Goal: Task Accomplishment & Management: Complete application form

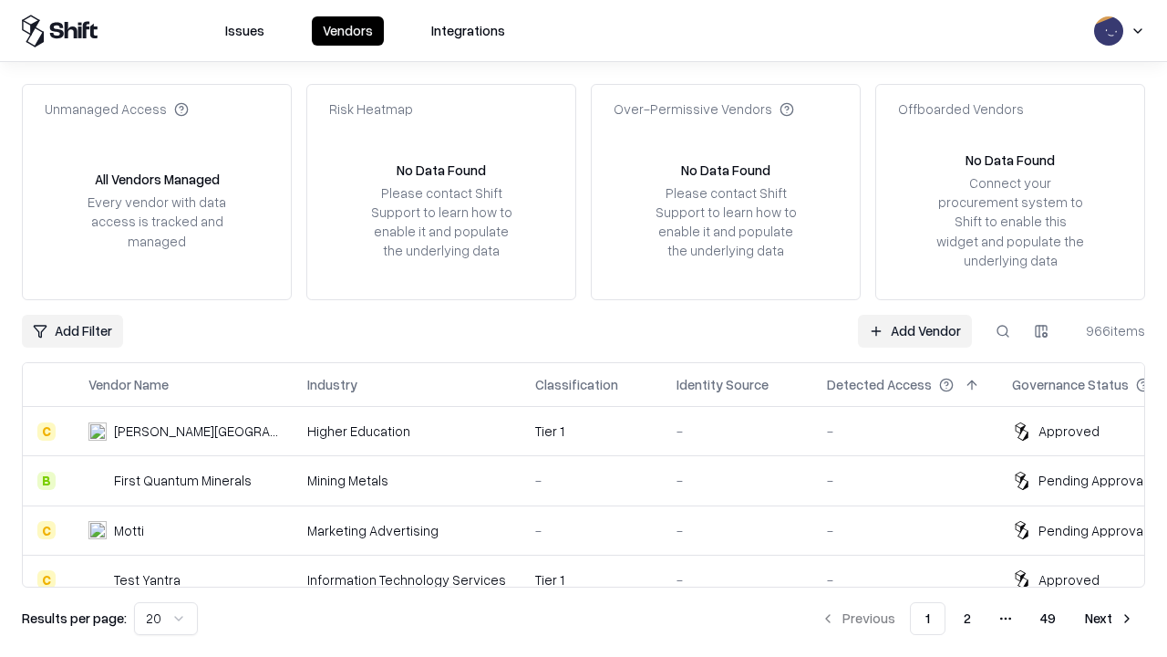
click at [915, 330] on link "Add Vendor" at bounding box center [915, 331] width 114 height 33
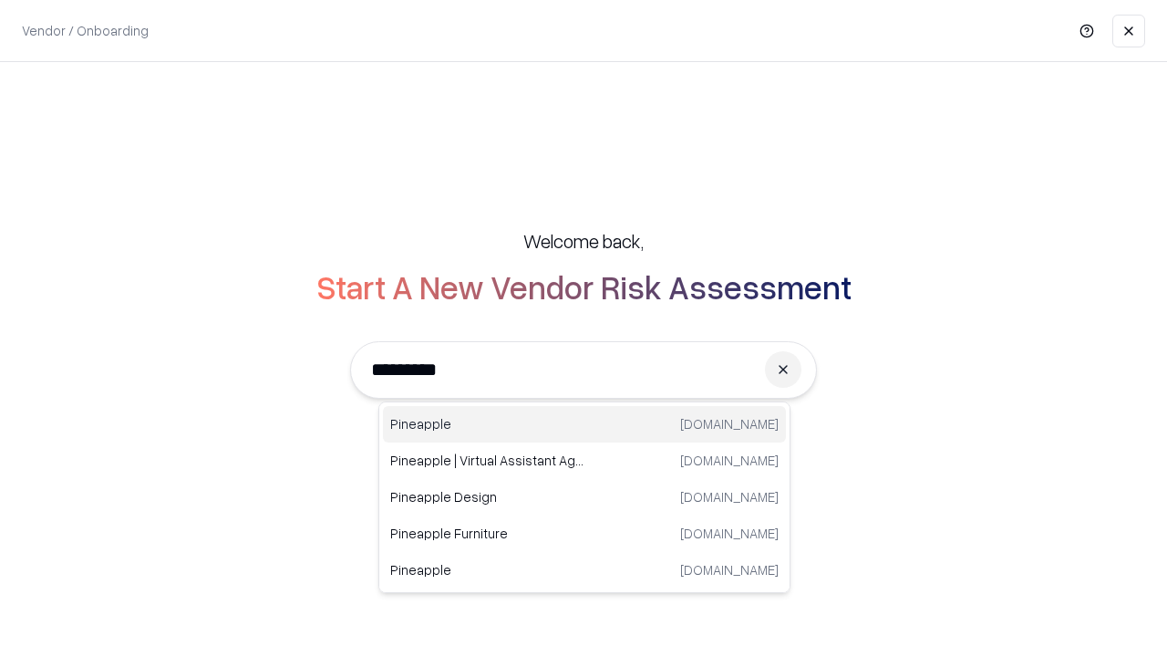
click at [585, 424] on div "Pineapple pineappleenergy.com" at bounding box center [584, 424] width 403 height 36
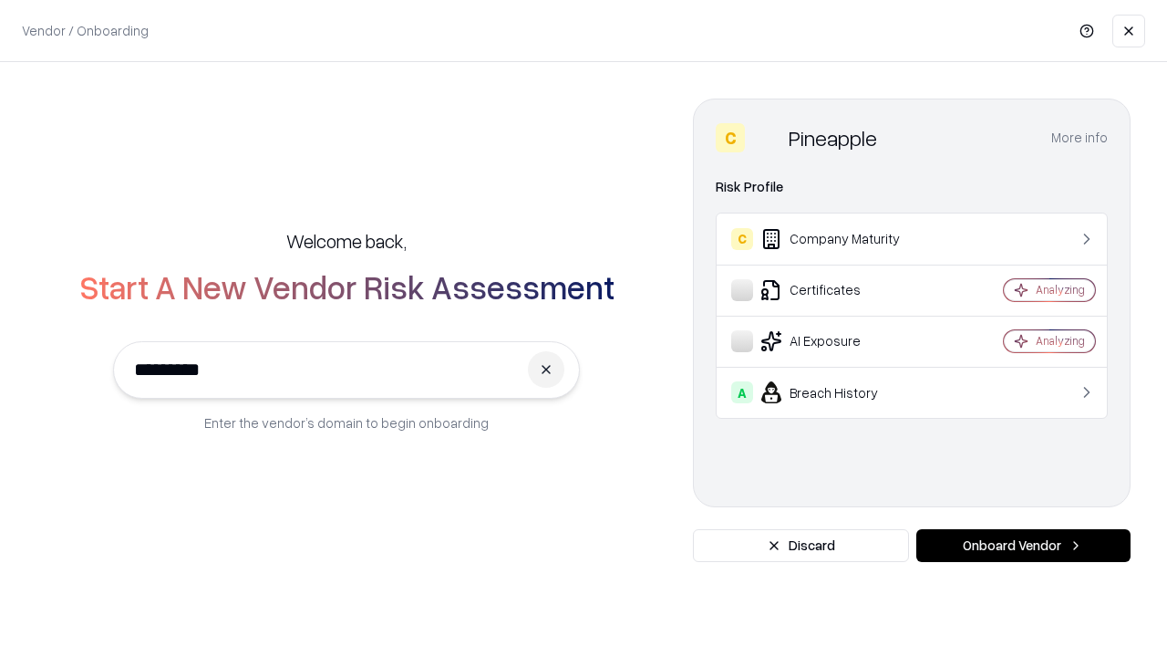
type input "*********"
click at [1023, 545] on button "Onboard Vendor" at bounding box center [1024, 545] width 214 height 33
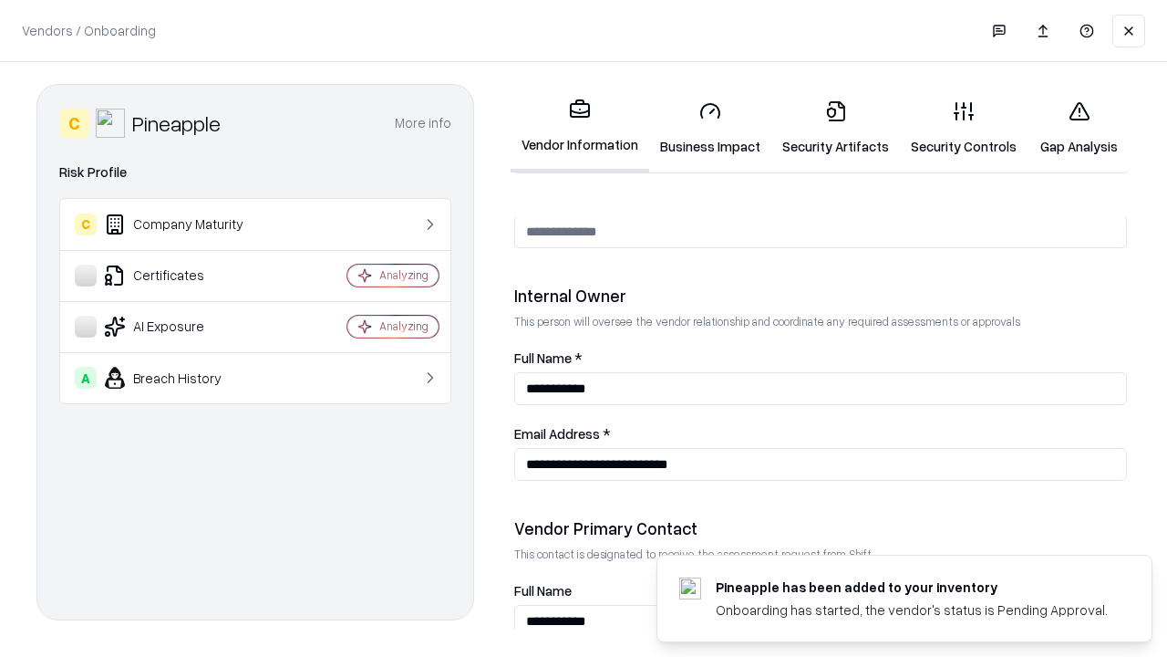
scroll to position [945, 0]
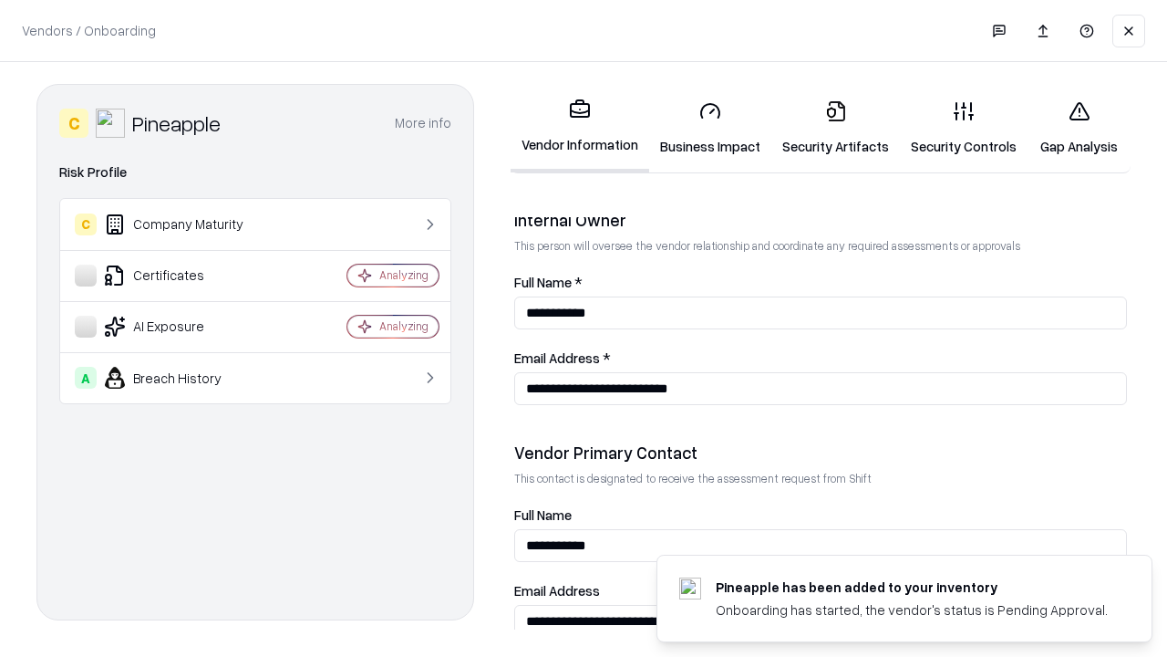
click at [711, 128] on link "Business Impact" at bounding box center [710, 128] width 122 height 85
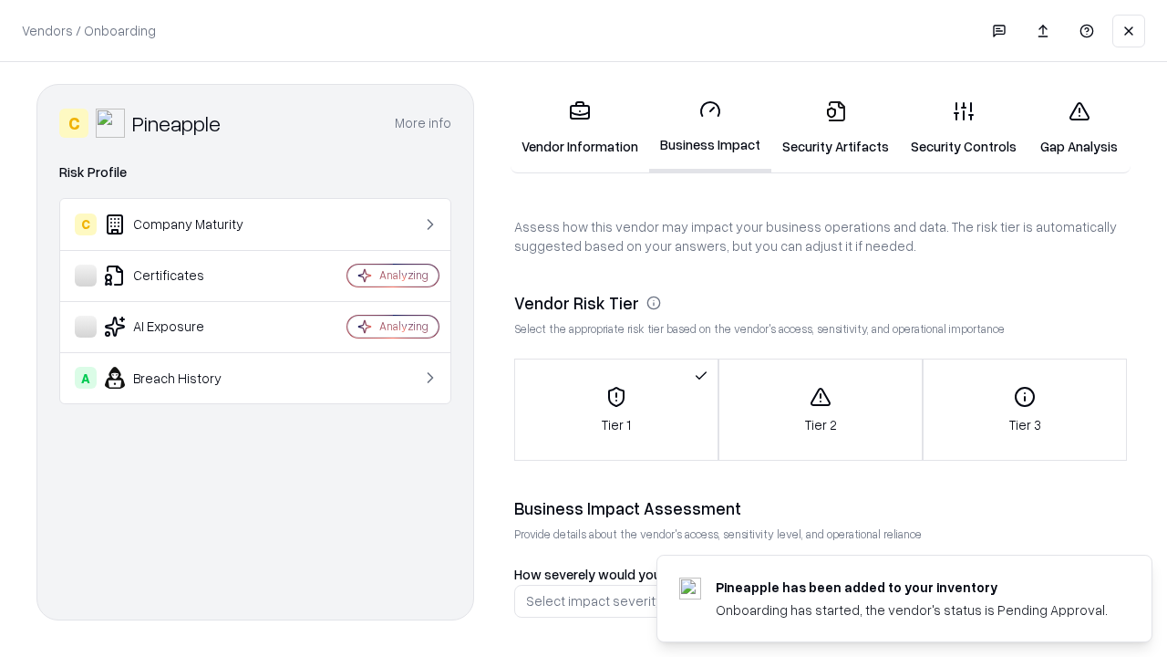
click at [835, 128] on link "Security Artifacts" at bounding box center [836, 128] width 129 height 85
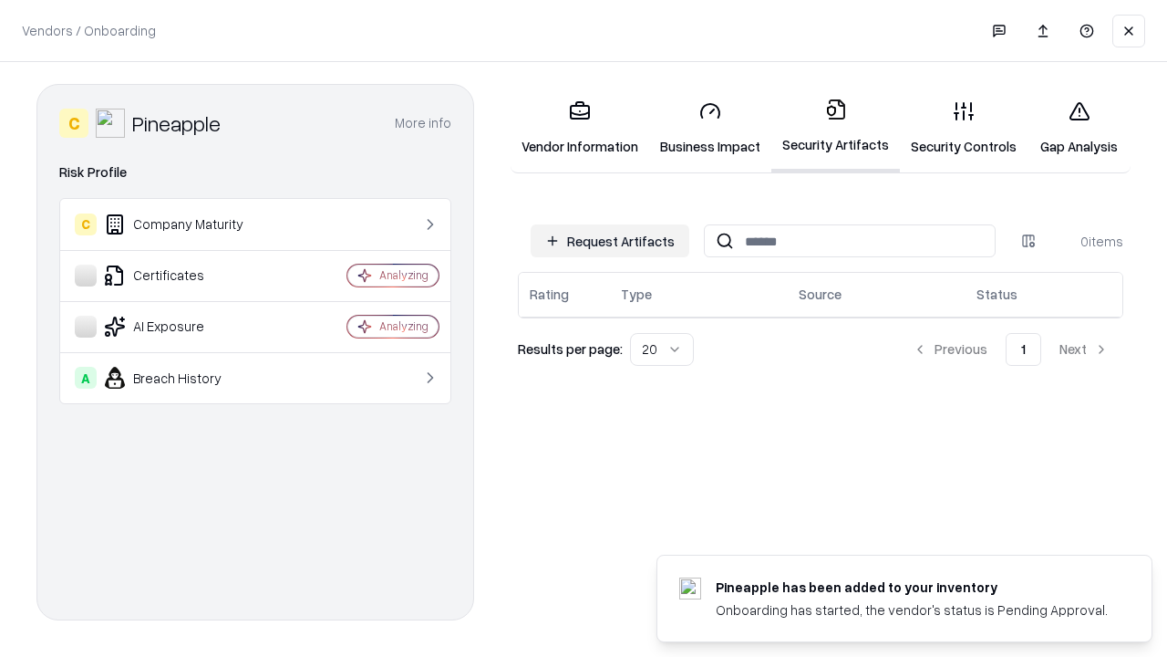
click at [610, 241] on button "Request Artifacts" at bounding box center [610, 240] width 159 height 33
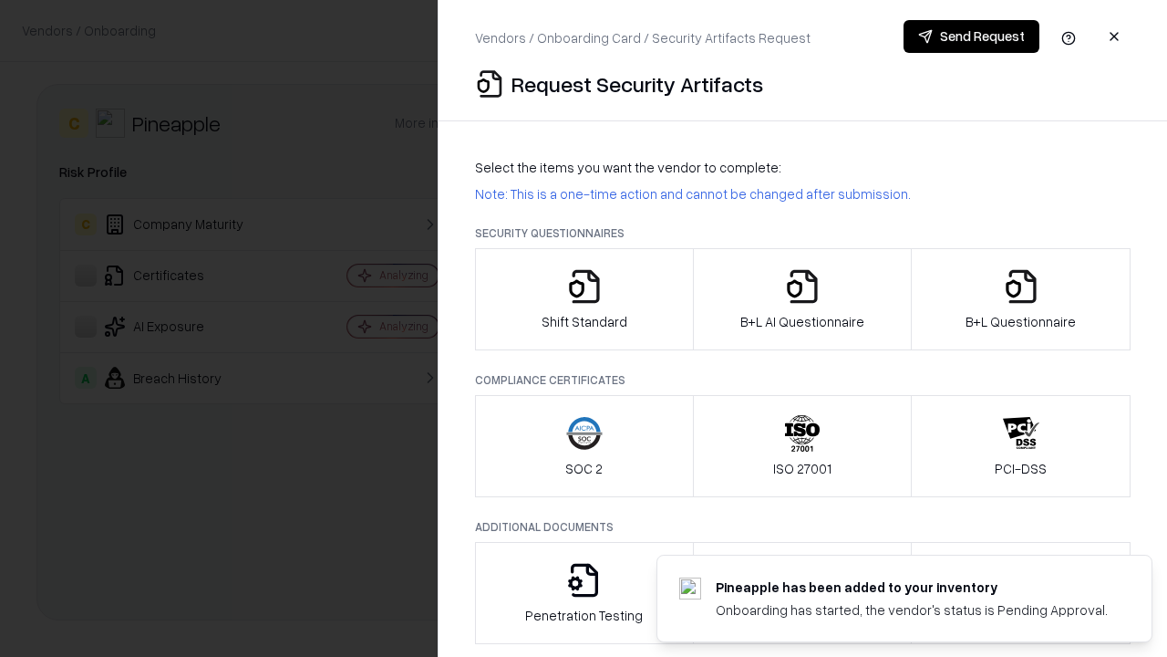
click at [584, 299] on icon "button" at bounding box center [584, 286] width 36 height 36
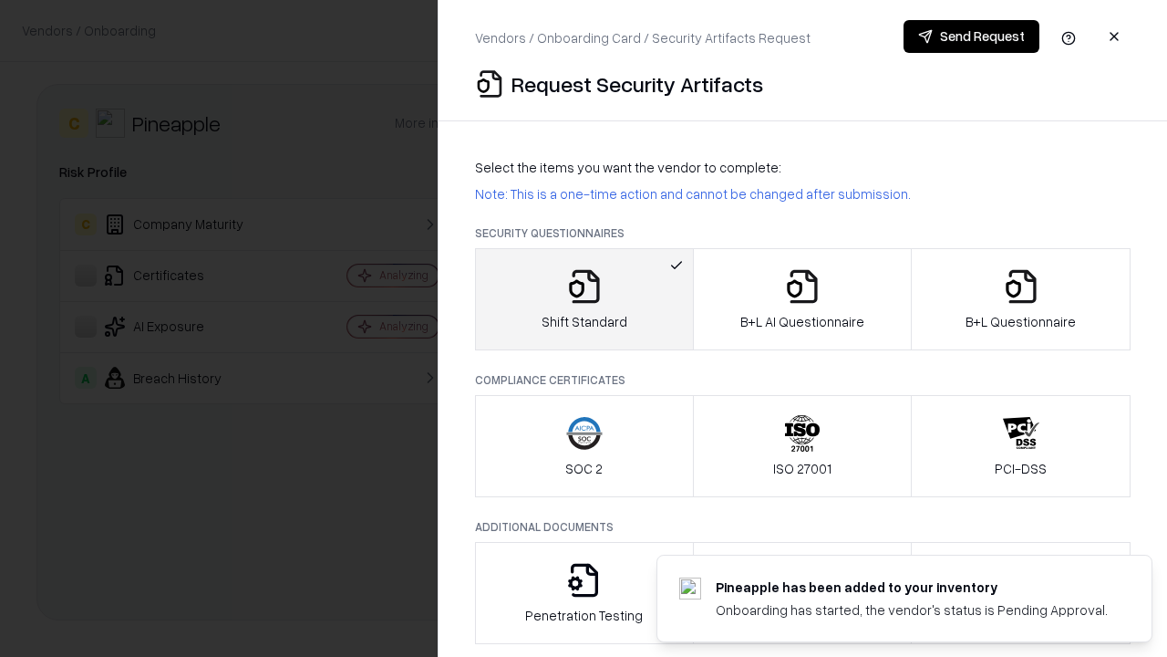
click at [971, 36] on button "Send Request" at bounding box center [972, 36] width 136 height 33
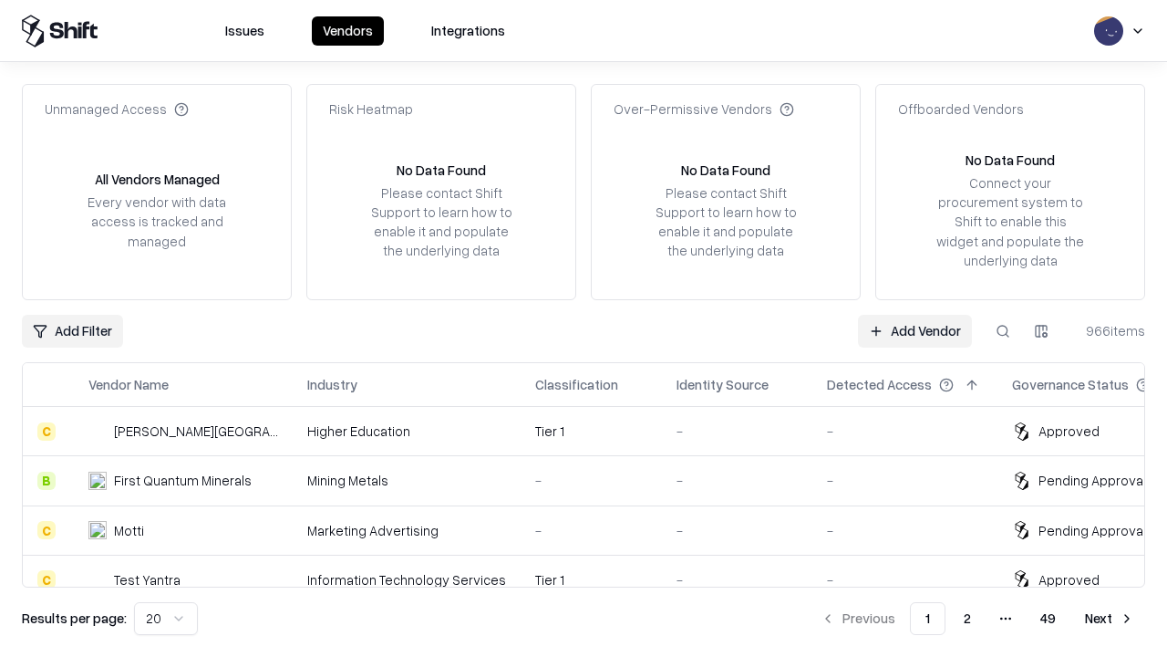
click at [1003, 330] on button at bounding box center [1003, 331] width 33 height 33
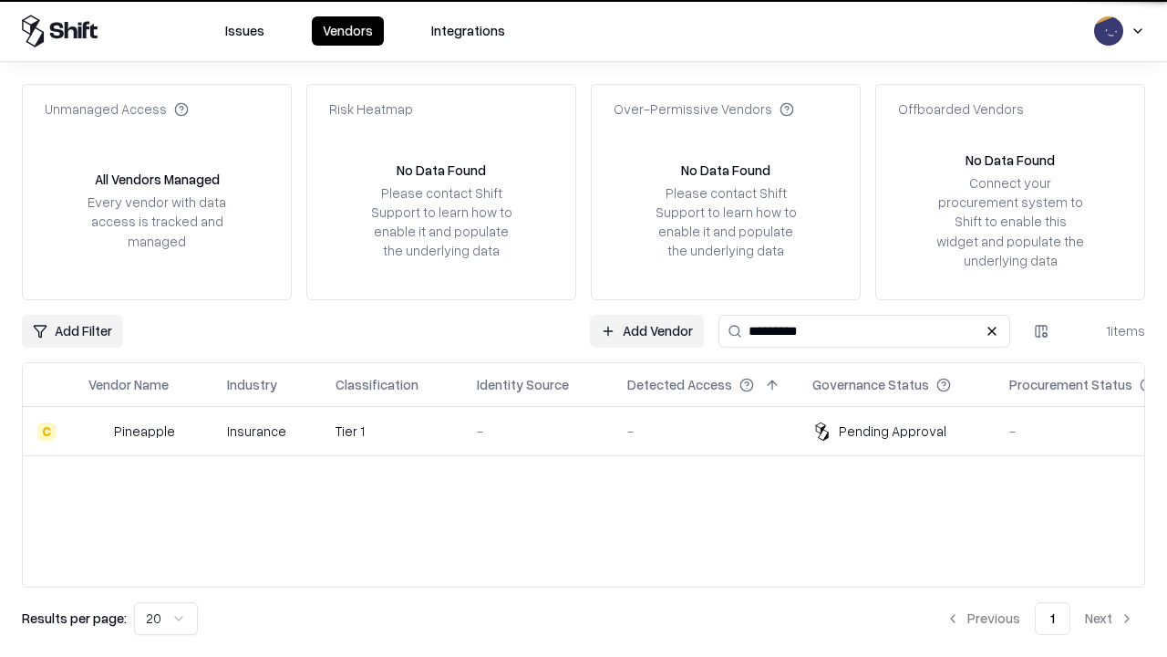
type input "*********"
click at [595, 431] on div "-" at bounding box center [537, 430] width 121 height 19
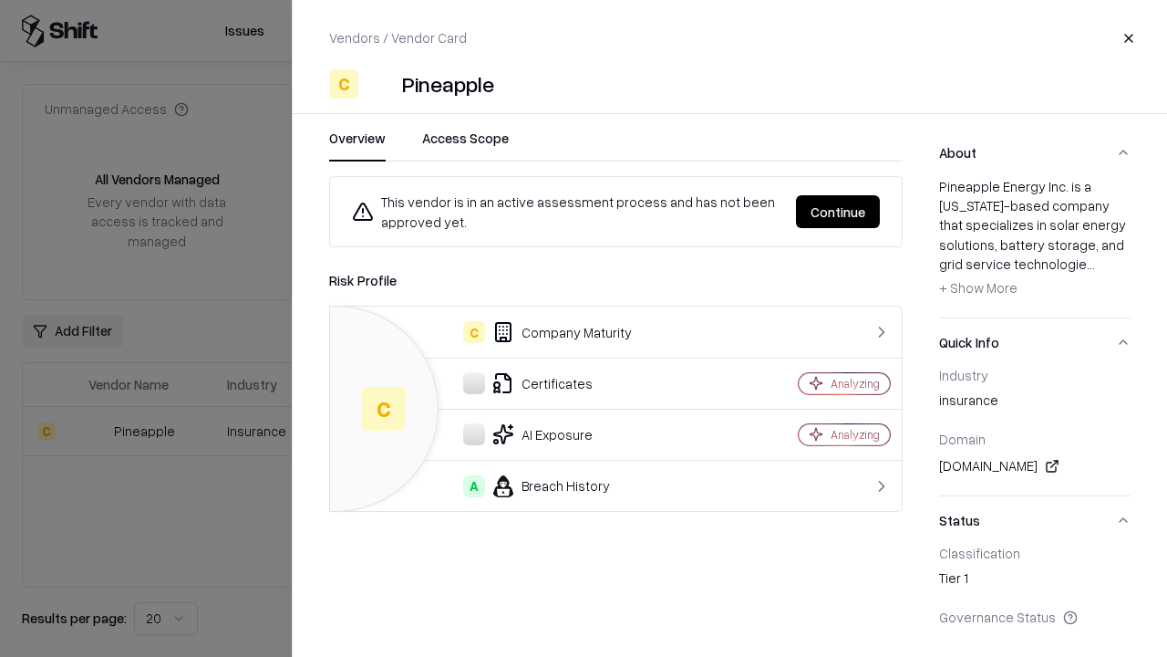
click at [838, 212] on button "Continue" at bounding box center [838, 211] width 84 height 33
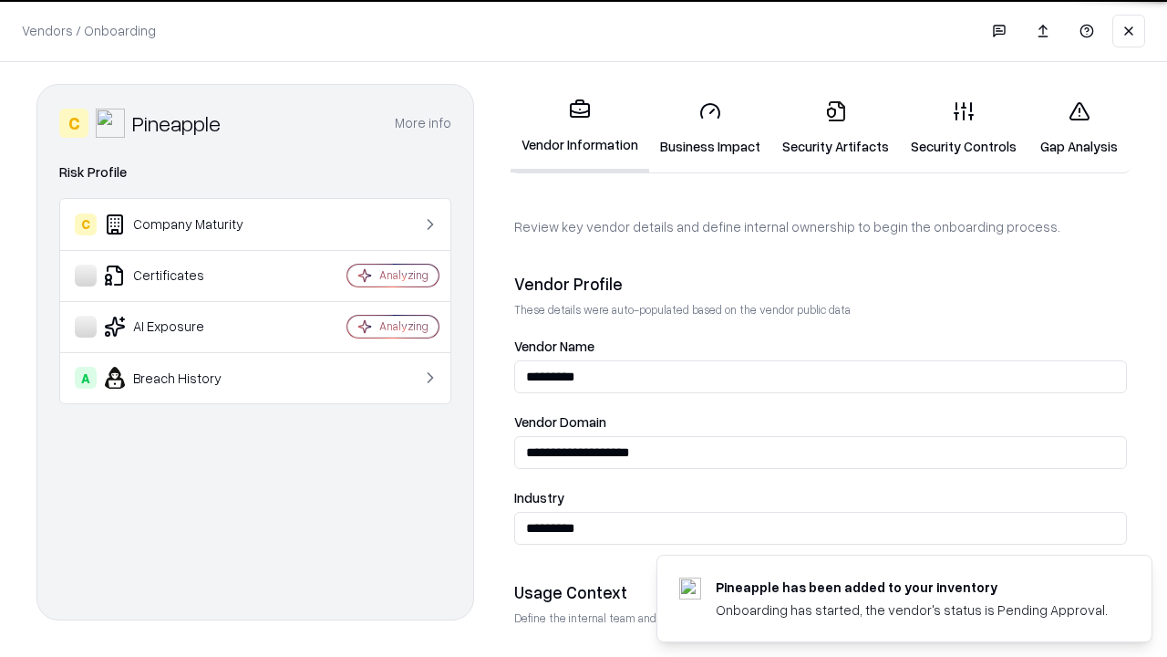
click at [835, 128] on link "Security Artifacts" at bounding box center [836, 128] width 129 height 85
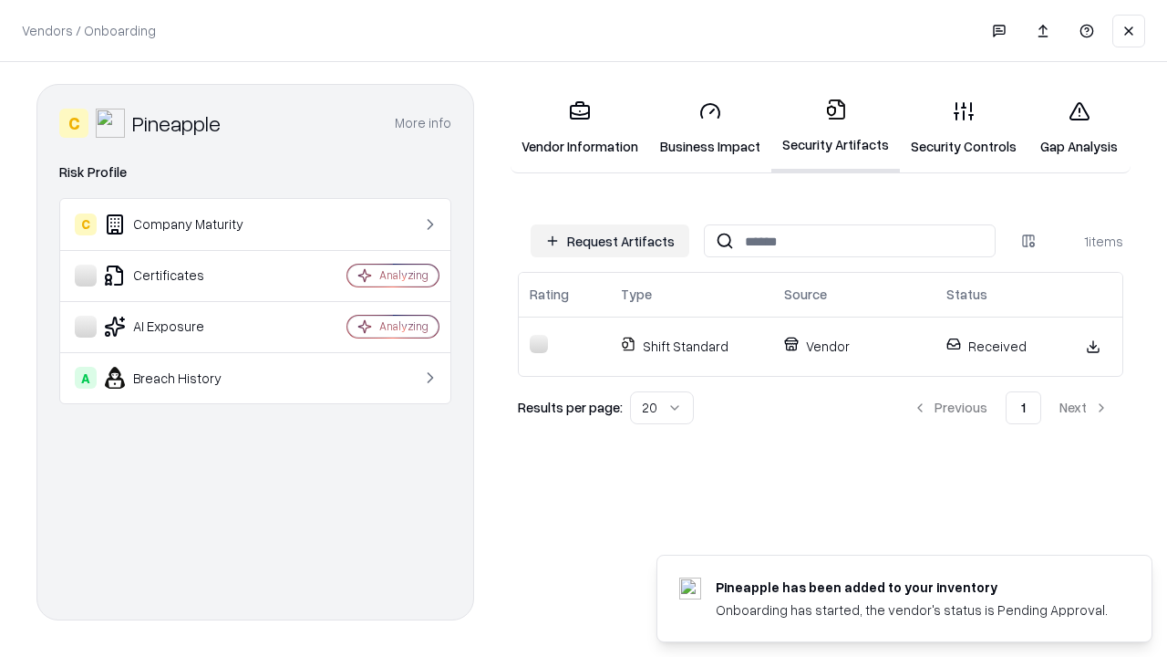
click at [964, 128] on link "Security Controls" at bounding box center [964, 128] width 128 height 85
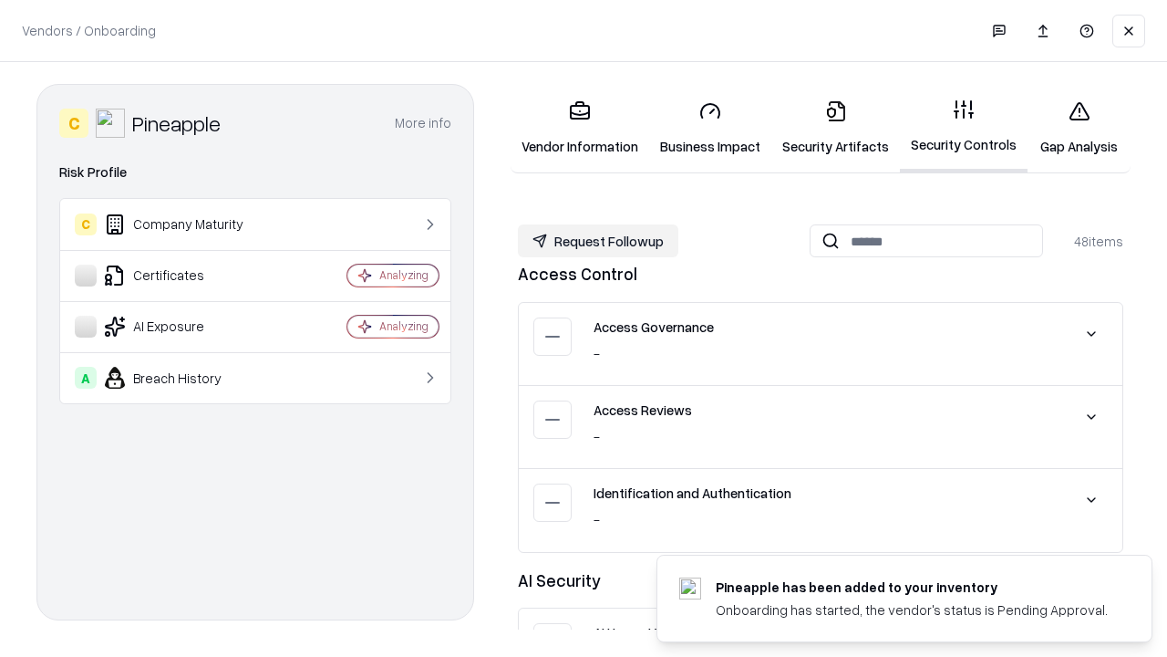
click at [598, 241] on button "Request Followup" at bounding box center [598, 240] width 161 height 33
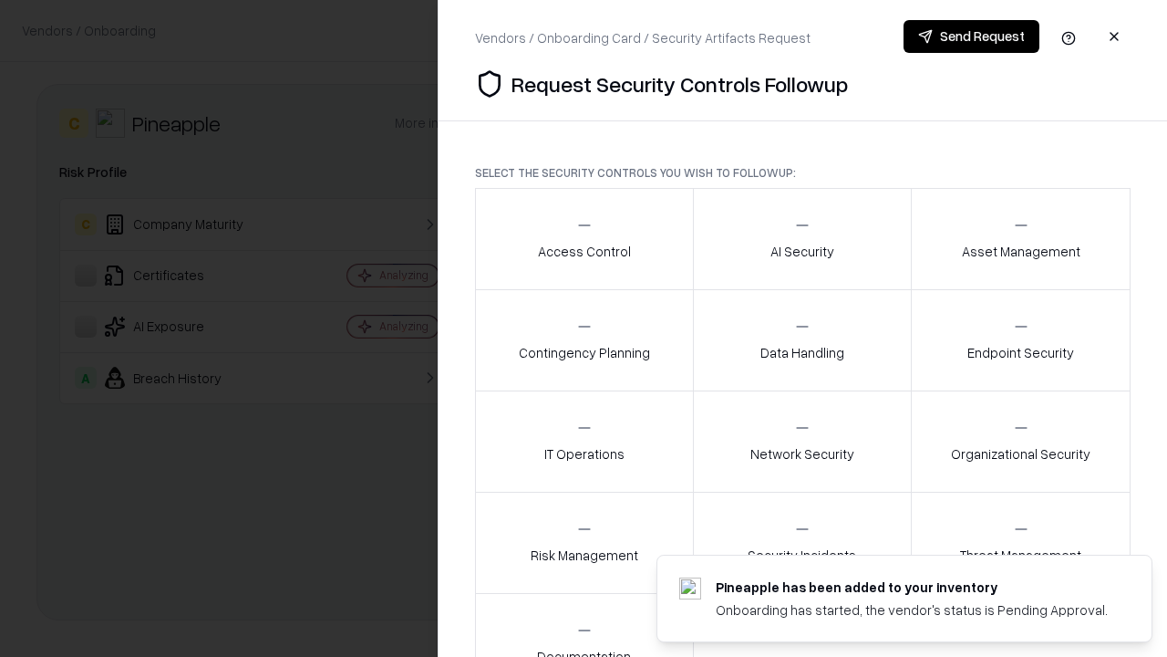
click at [584, 239] on div "Access Control" at bounding box center [584, 238] width 93 height 45
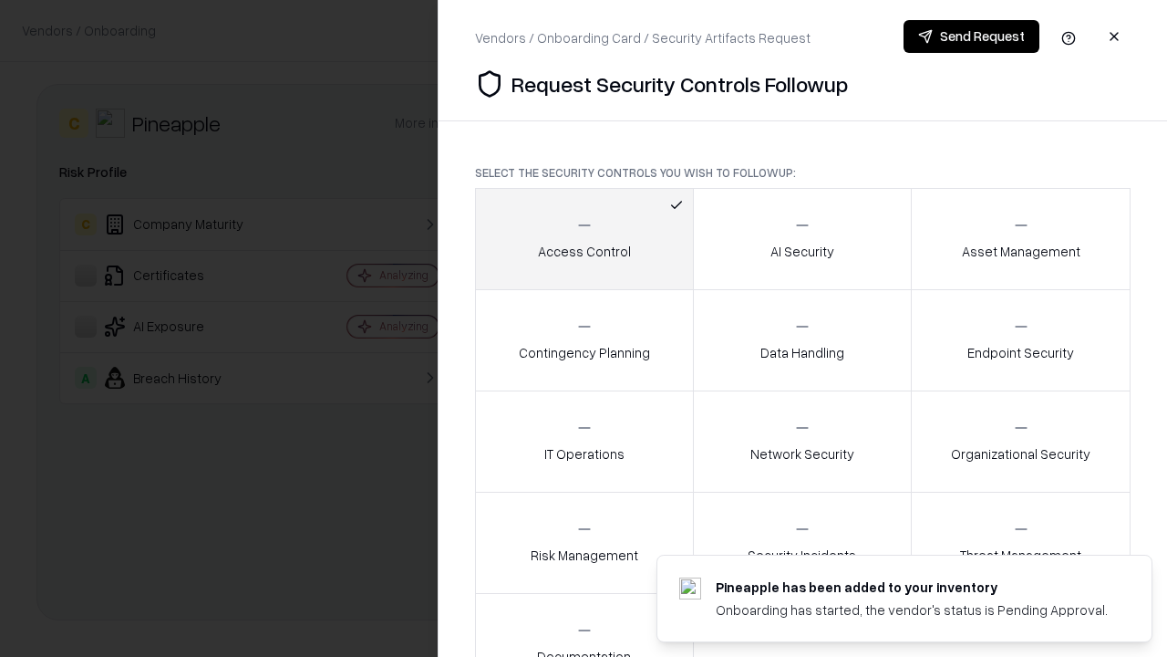
click at [971, 36] on button "Send Request" at bounding box center [972, 36] width 136 height 33
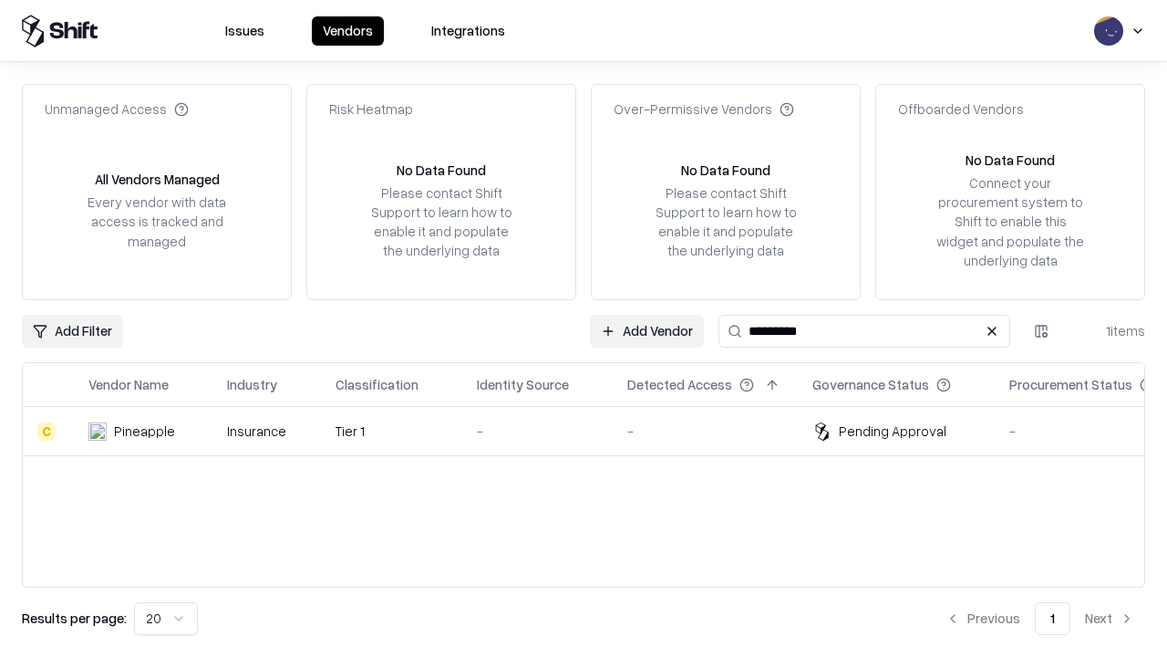
type input "*********"
click at [595, 431] on div "-" at bounding box center [537, 430] width 121 height 19
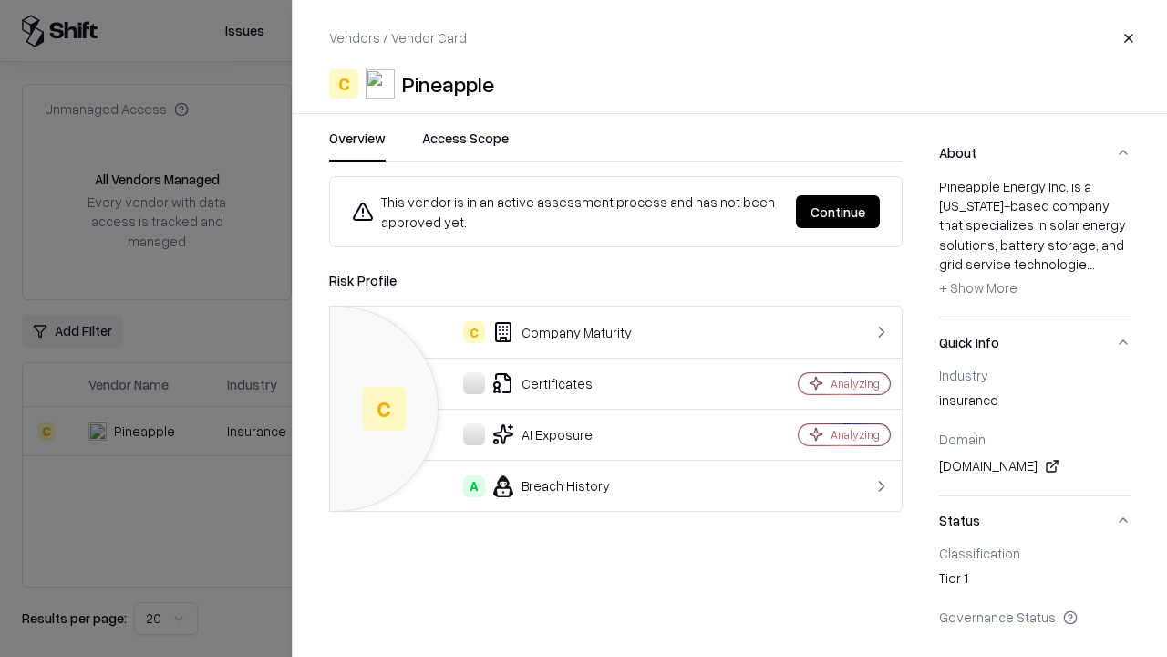
click at [838, 212] on button "Continue" at bounding box center [838, 211] width 84 height 33
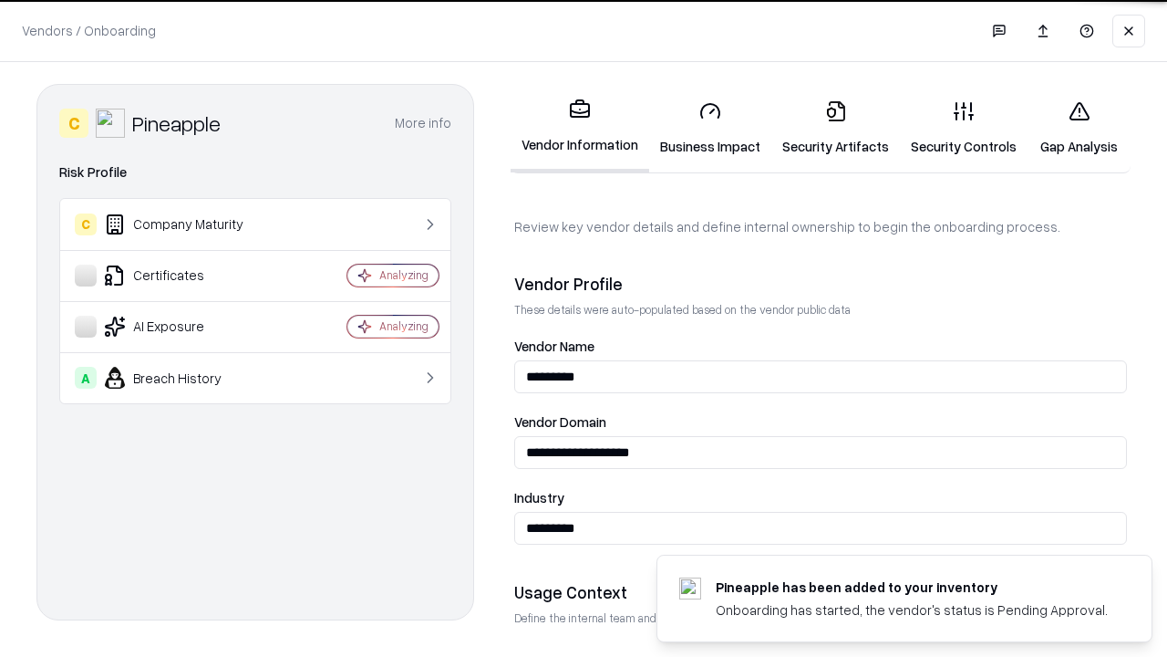
click at [1079, 128] on link "Gap Analysis" at bounding box center [1079, 128] width 103 height 85
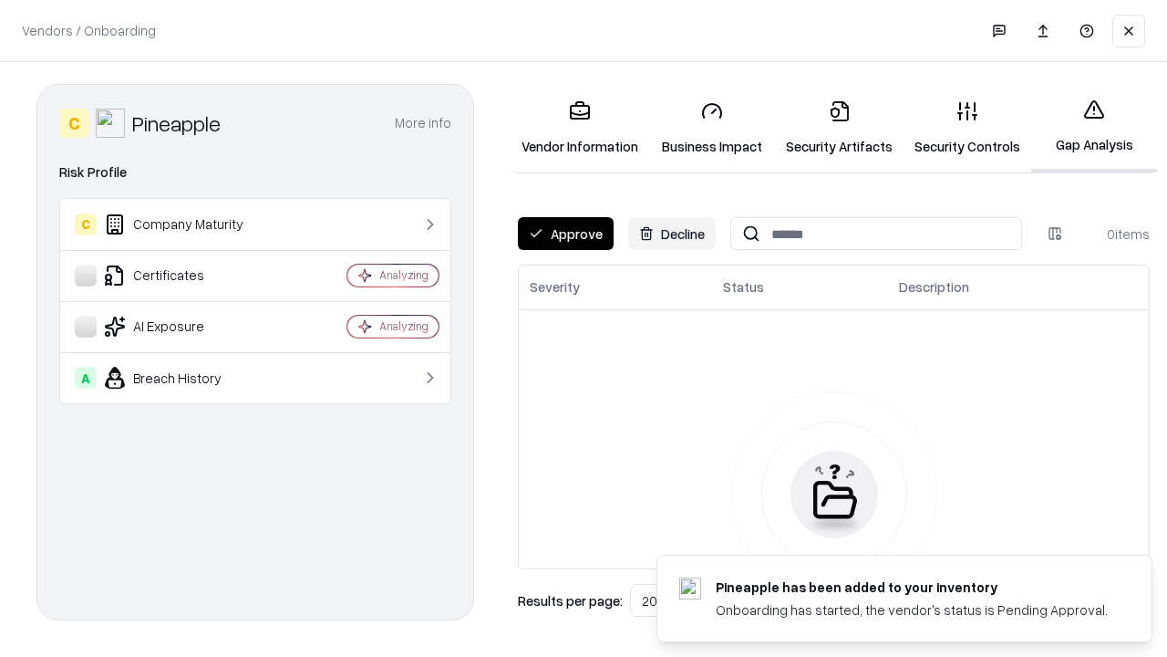
click at [565, 233] on button "Approve" at bounding box center [566, 233] width 96 height 33
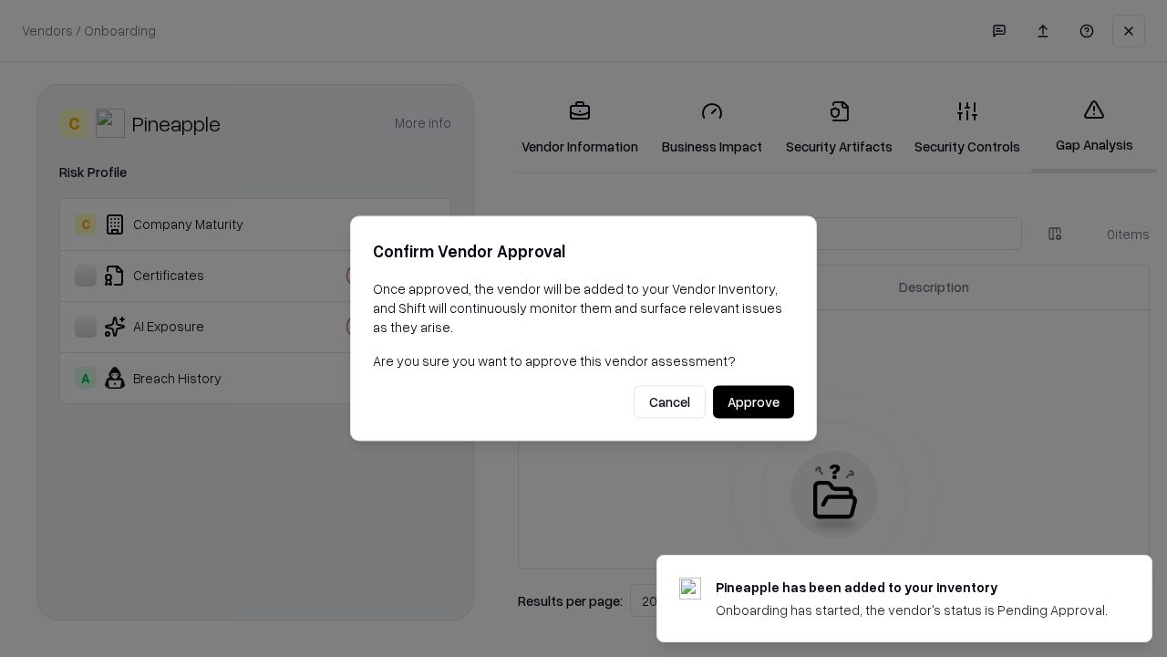
click at [753, 401] on button "Approve" at bounding box center [753, 402] width 81 height 33
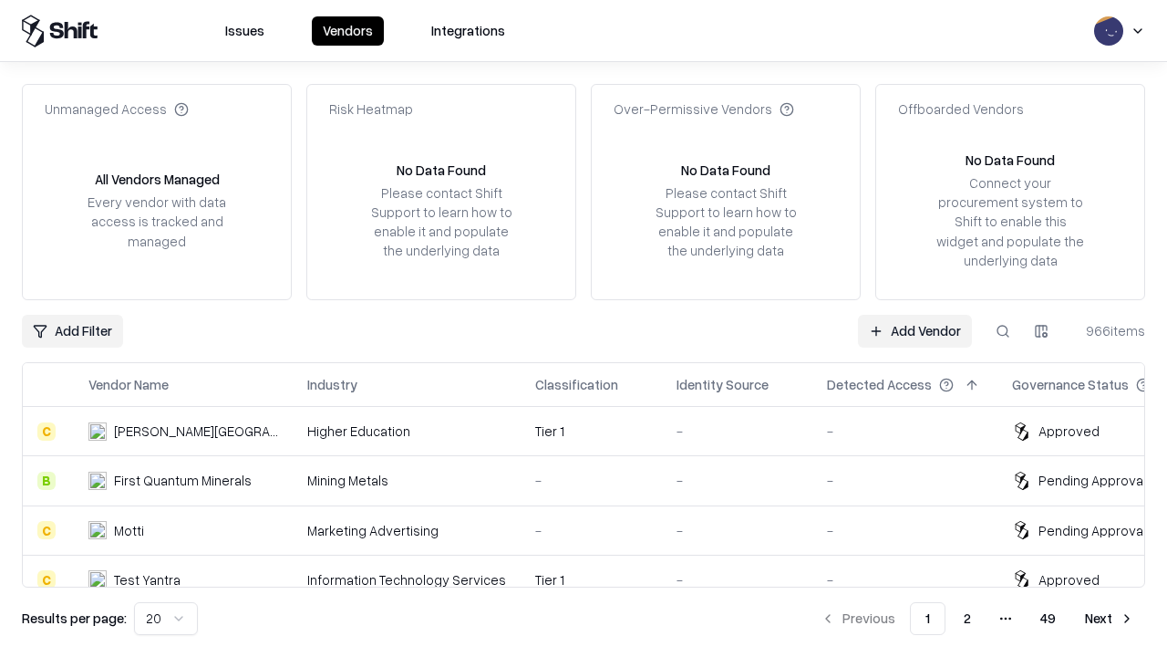
type input "*********"
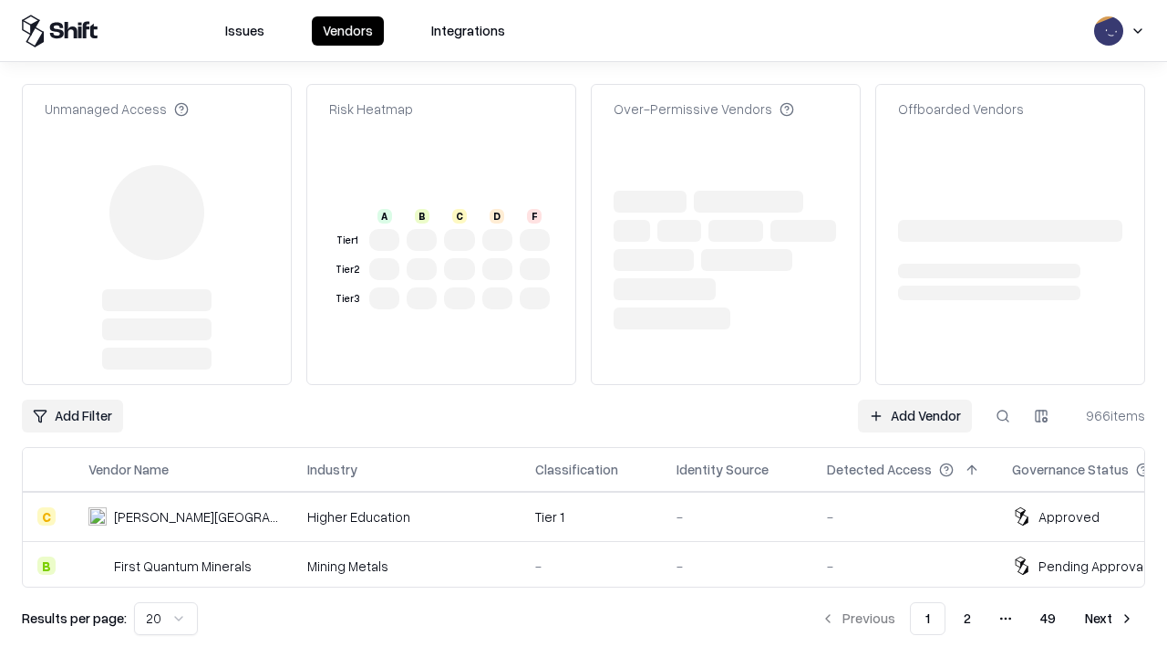
click at [915, 399] on link "Add Vendor" at bounding box center [915, 415] width 114 height 33
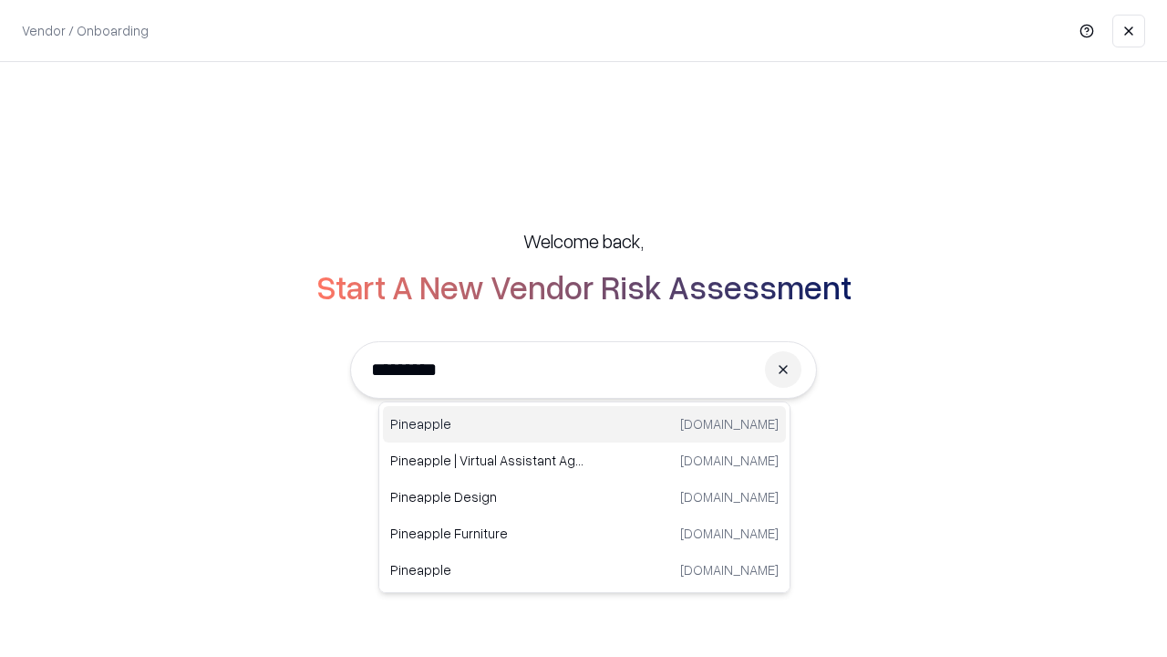
click at [585, 424] on div "Pineapple [DOMAIN_NAME]" at bounding box center [584, 424] width 403 height 36
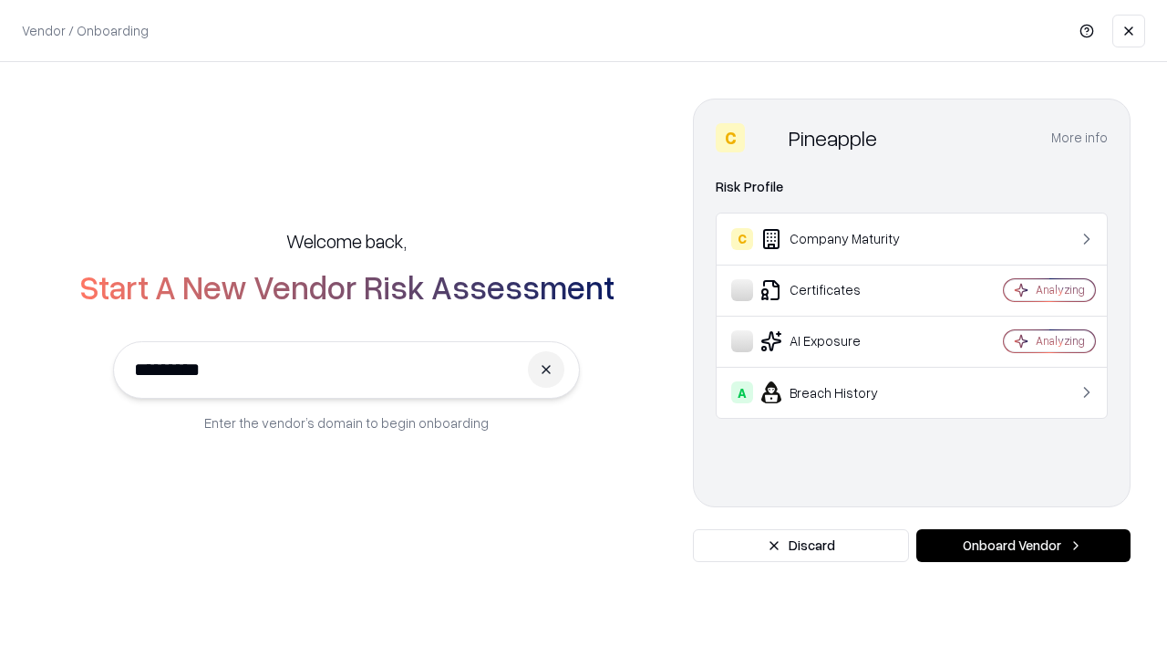
type input "*********"
click at [1023, 545] on button "Onboard Vendor" at bounding box center [1024, 545] width 214 height 33
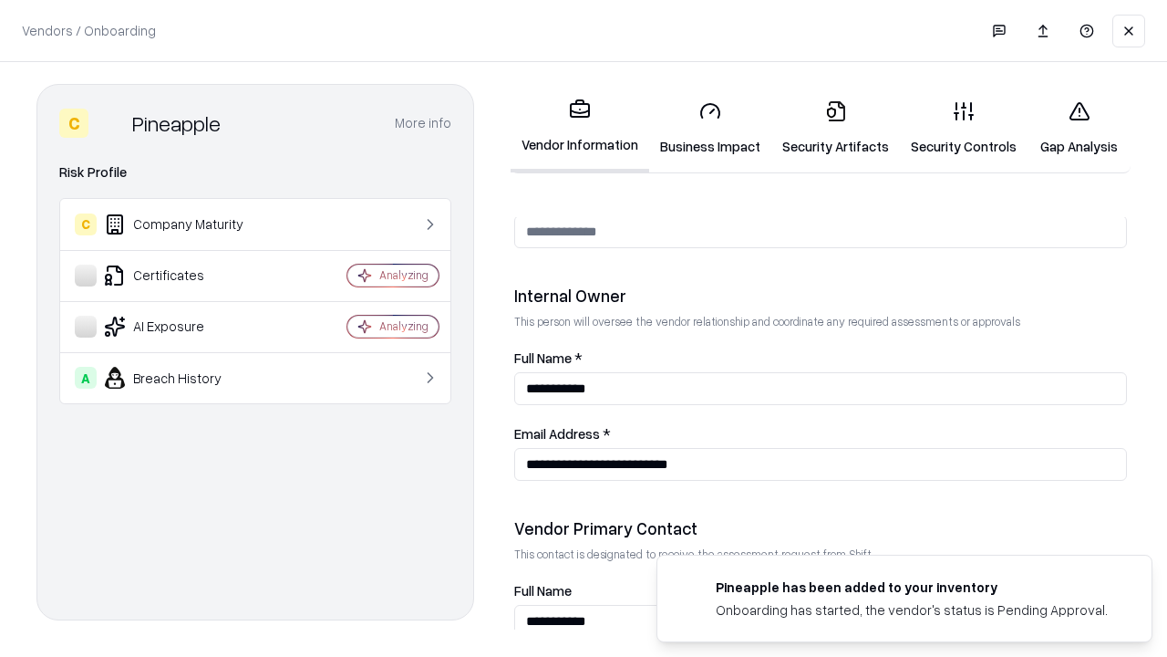
scroll to position [945, 0]
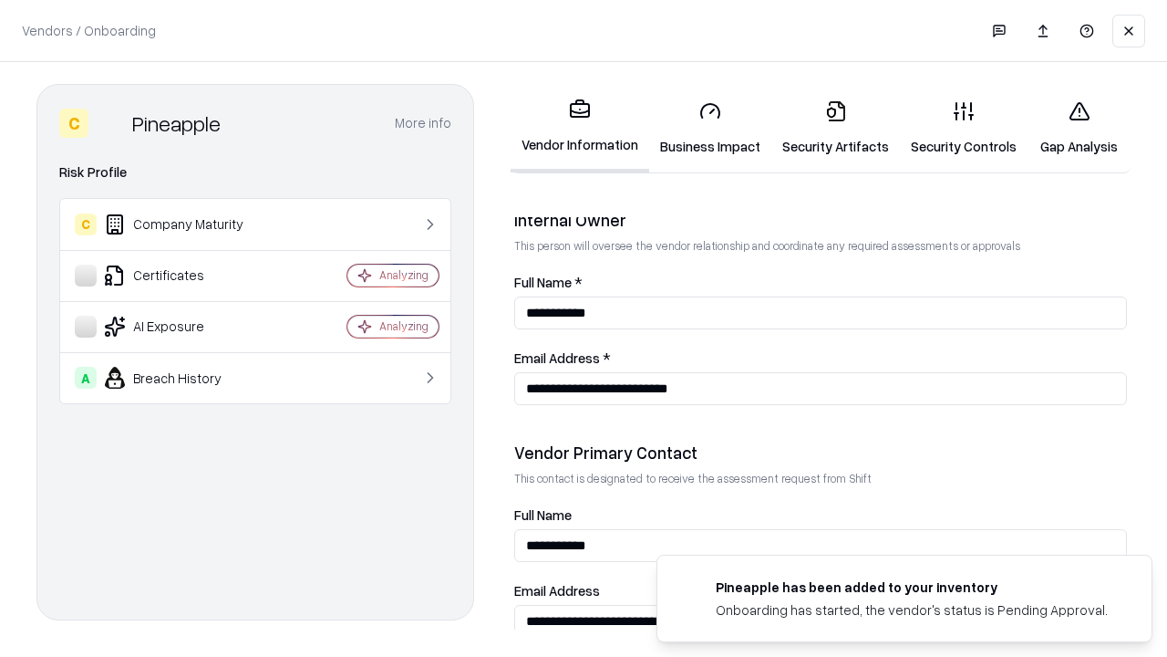
click at [1079, 128] on link "Gap Analysis" at bounding box center [1079, 128] width 103 height 85
